Goal: Information Seeking & Learning: Learn about a topic

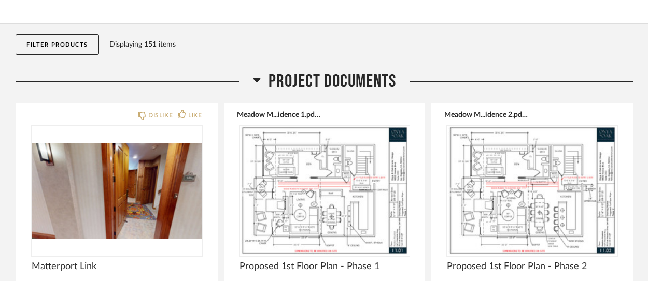
scroll to position [153, 0]
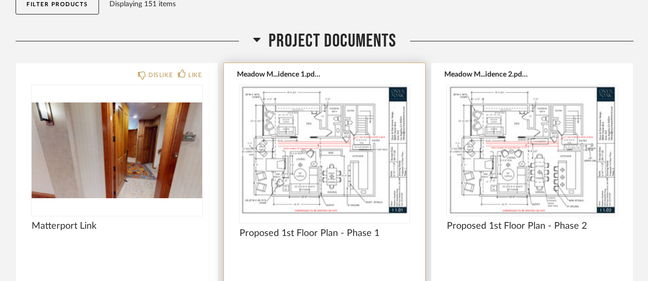
click at [322, 126] on img "0" at bounding box center [324, 151] width 171 height 130
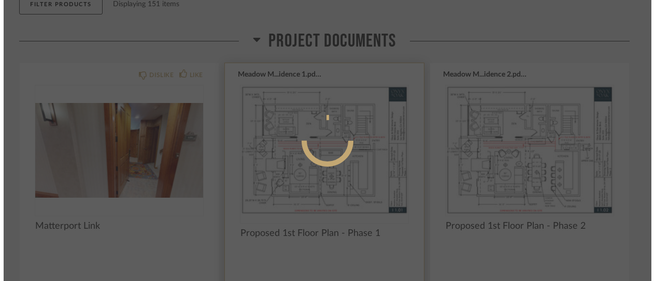
scroll to position [0, 0]
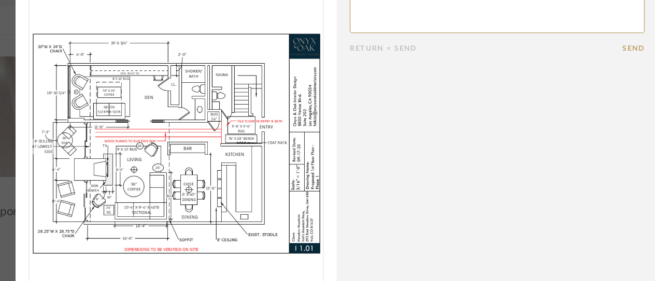
click at [63, 116] on div "× Meadow M...idence 1.pdf Return = Send Send Proposed 1st Floor Plan - Phase 1" at bounding box center [327, 175] width 597 height 351
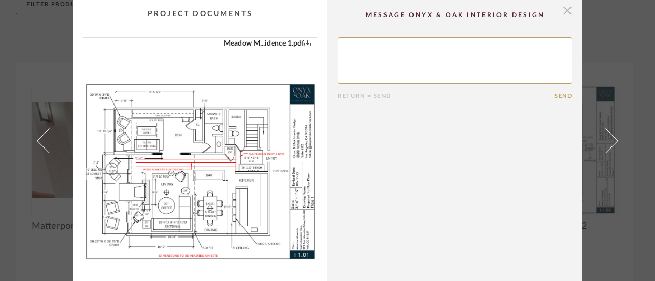
click at [564, 12] on span "button" at bounding box center [567, 10] width 21 height 21
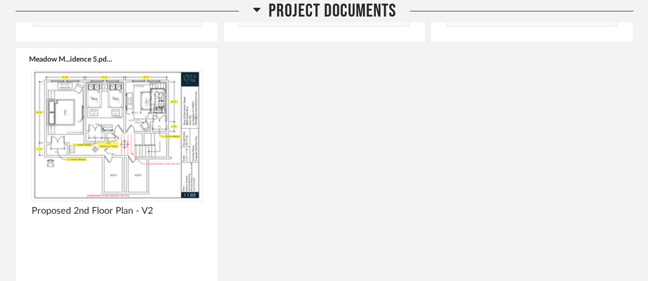
scroll to position [498, 0]
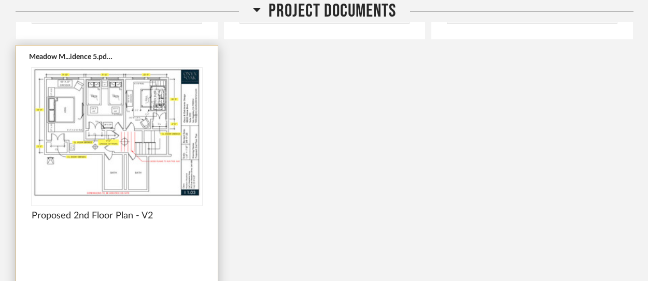
click at [136, 117] on img "0" at bounding box center [117, 133] width 171 height 130
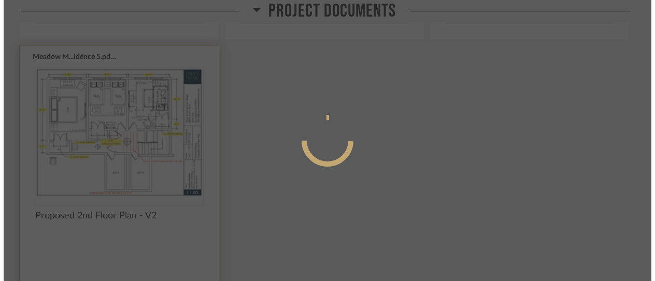
scroll to position [0, 0]
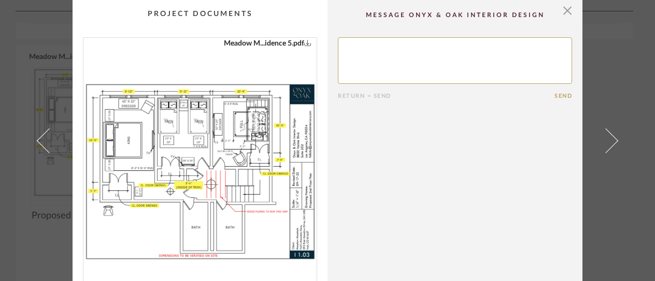
click at [60, 24] on div "× Meadow M...idence 5.pdf Return = Send Send Proposed 2nd Floor Plan - V2" at bounding box center [327, 175] width 597 height 351
click at [5, 16] on div "× Meadow M...idence 5.pdf Return = Send Send Proposed 2nd Floor Plan - V2" at bounding box center [327, 140] width 655 height 281
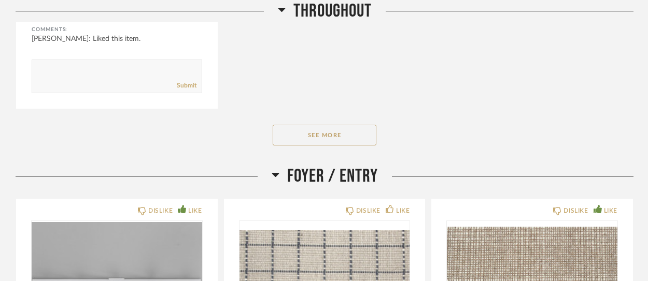
scroll to position [1511, 0]
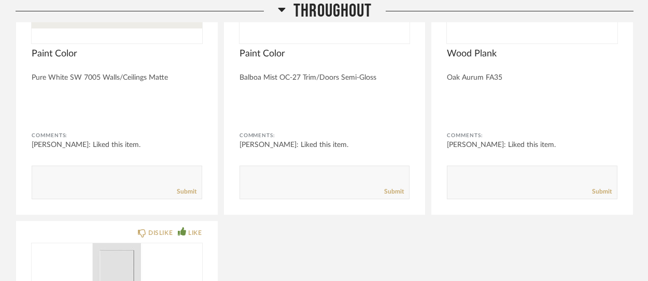
scroll to position [1062, 0]
